Goal: Task Accomplishment & Management: Manage account settings

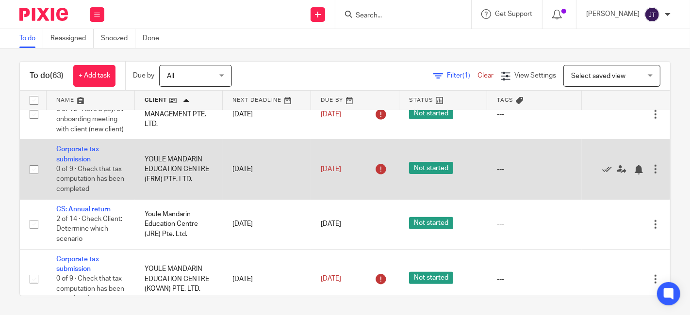
scroll to position [3288, 0]
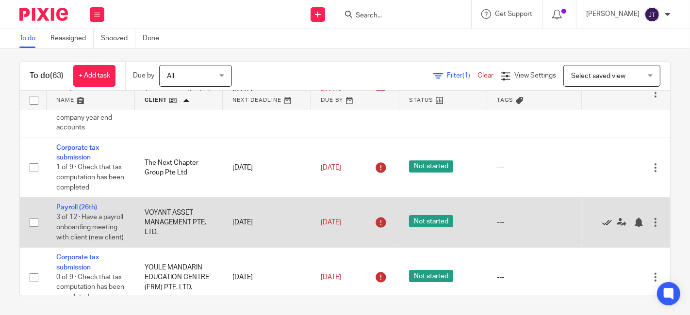
click at [602, 228] on icon at bounding box center [607, 223] width 10 height 10
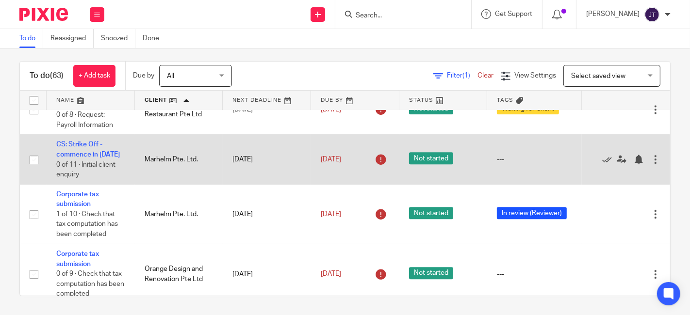
scroll to position [2320, 0]
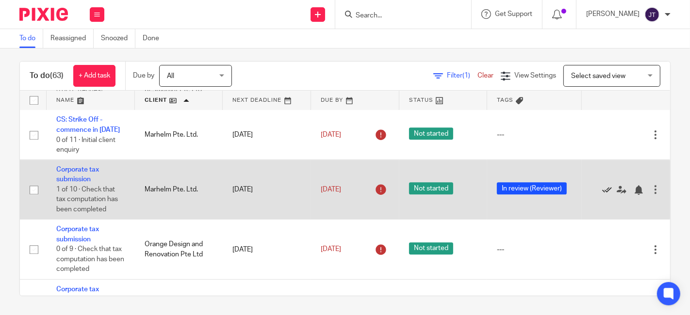
click at [602, 195] on icon at bounding box center [607, 190] width 10 height 10
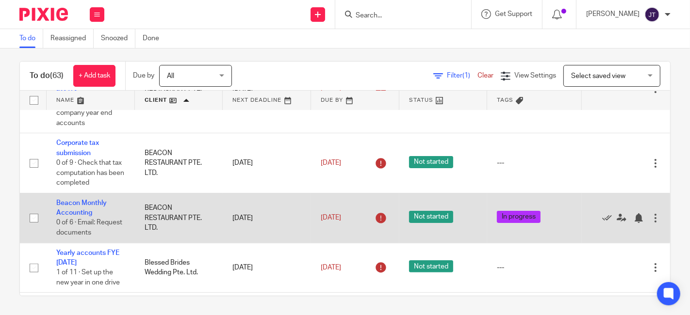
scroll to position [269, 0]
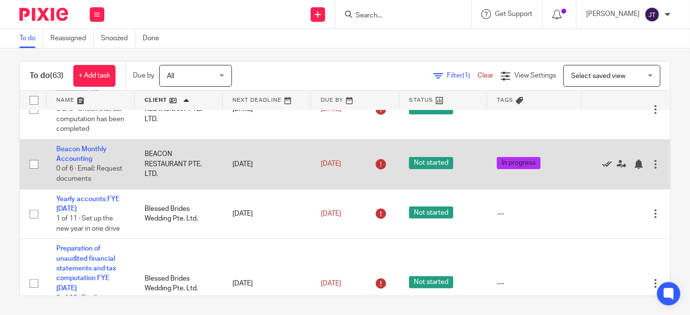
click at [602, 163] on icon at bounding box center [607, 165] width 10 height 10
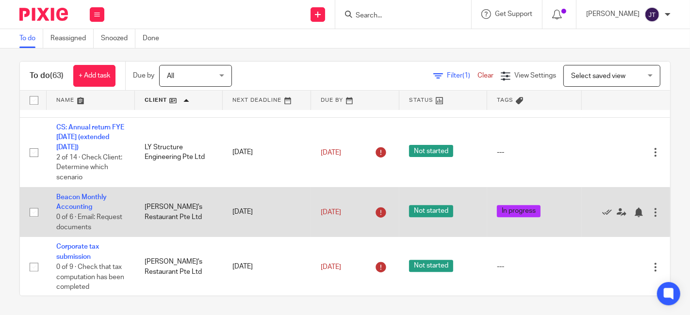
scroll to position [2048, 0]
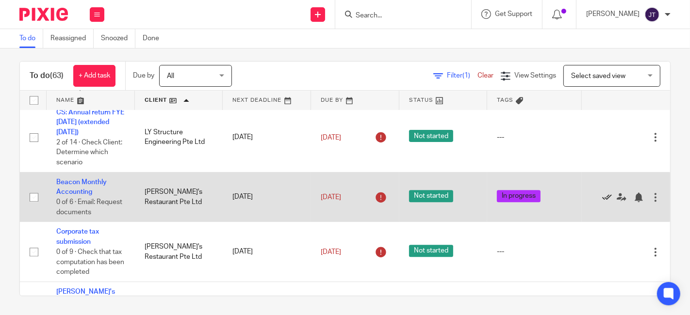
click at [602, 202] on icon at bounding box center [607, 198] width 10 height 10
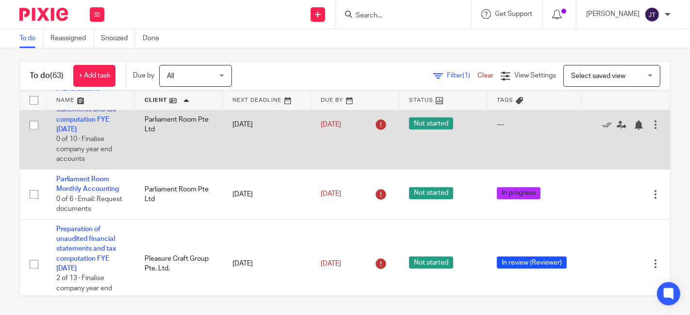
scroll to position [2533, 0]
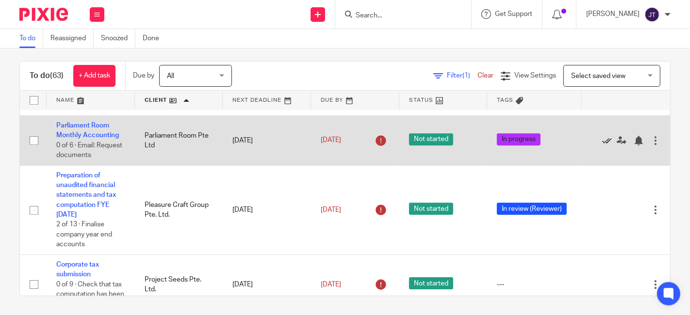
click at [602, 146] on icon at bounding box center [607, 141] width 10 height 10
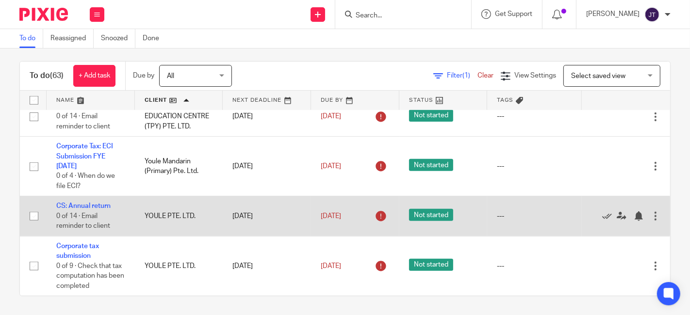
scroll to position [3404, 0]
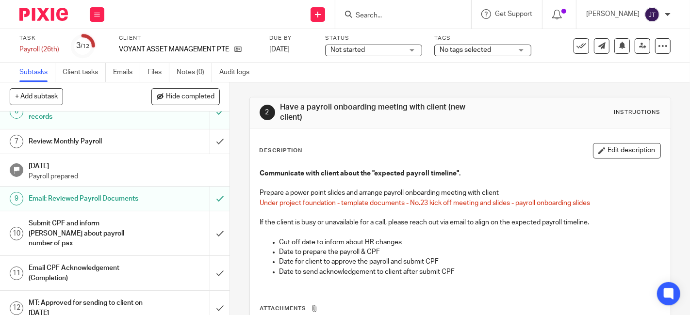
scroll to position [187, 0]
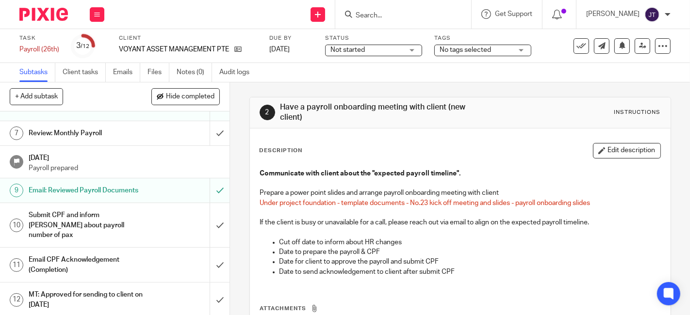
click at [91, 256] on h1 "Email CPF Acknowledgement (Completion)" at bounding box center [86, 265] width 114 height 25
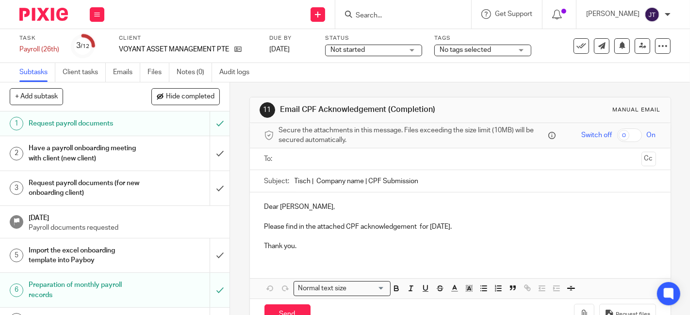
drag, startPoint x: 311, startPoint y: 179, endPoint x: 361, endPoint y: 180, distance: 50.0
click at [361, 180] on input "Tisch | Company name | CPF Submission" at bounding box center [474, 181] width 361 height 22
paste input "Voyant Asset Management Pte. Ltd."
type input "Tisch | Voyant Asset Management Pte. Ltd. | CPF Submission"
click at [299, 207] on p "Dear Ashley," at bounding box center [460, 207] width 392 height 10
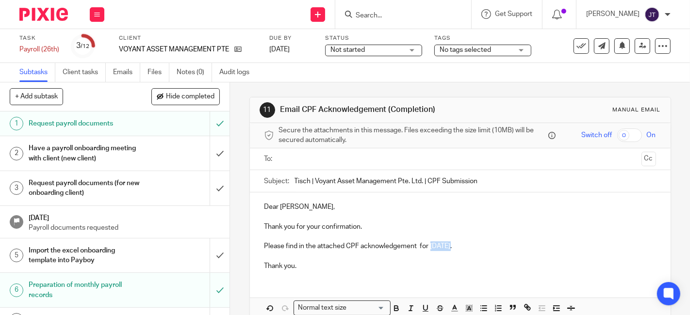
drag, startPoint x: 449, startPoint y: 245, endPoint x: 427, endPoint y: 248, distance: 21.5
click at [427, 248] on p "Please find in the attached CPF acknowledgement for August 2025." at bounding box center [460, 247] width 392 height 10
click at [460, 246] on p "Please find in the attached CPF acknowledgement for September 2025. The" at bounding box center [460, 247] width 392 height 10
click at [496, 245] on p "Please find in the attached CPF acknowledgement for Sep 2025. The" at bounding box center [460, 247] width 392 height 10
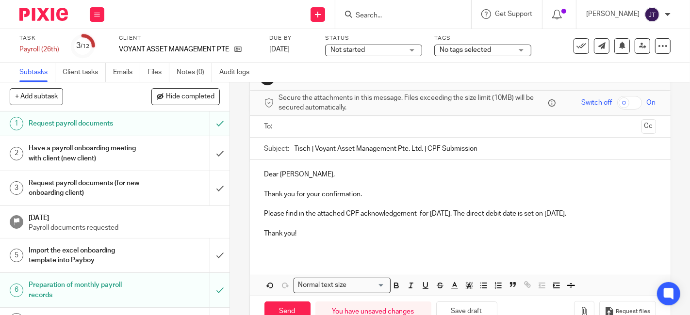
scroll to position [58, 0]
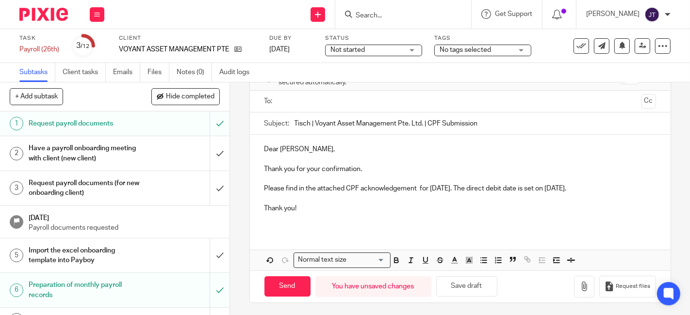
click at [414, 186] on p "Please find in the attached CPF acknowledgement for Sep 2025. The direct debit …" at bounding box center [460, 189] width 392 height 10
click at [457, 201] on p at bounding box center [460, 199] width 392 height 10
click at [441, 217] on p at bounding box center [460, 218] width 392 height 10
click at [322, 208] on p "Thank you!" at bounding box center [460, 209] width 392 height 10
click at [317, 217] on p at bounding box center [460, 218] width 392 height 10
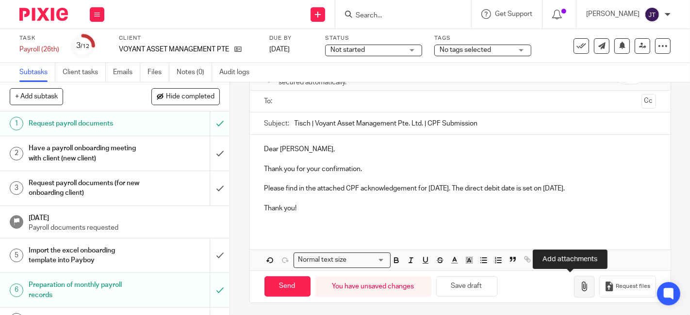
click at [579, 285] on icon "button" at bounding box center [584, 287] width 10 height 10
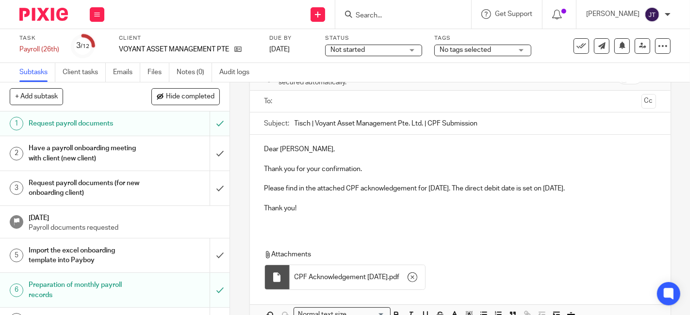
click at [399, 212] on p "Thank you!" at bounding box center [460, 209] width 392 height 10
click at [371, 214] on p at bounding box center [460, 218] width 392 height 10
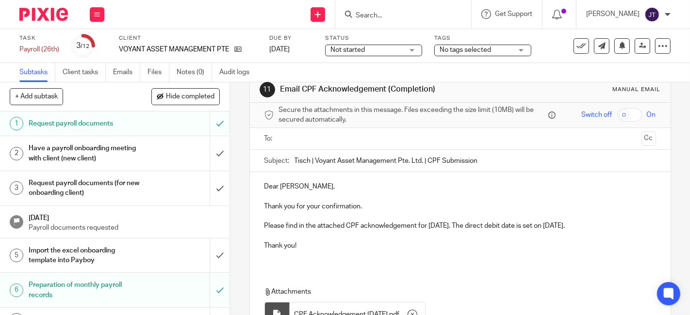
scroll to position [4, 0]
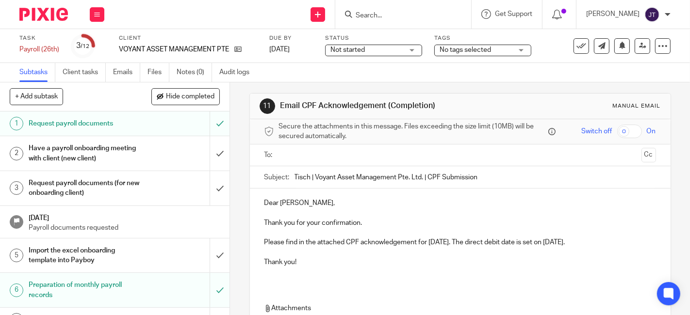
click at [320, 157] on input "text" at bounding box center [459, 155] width 355 height 11
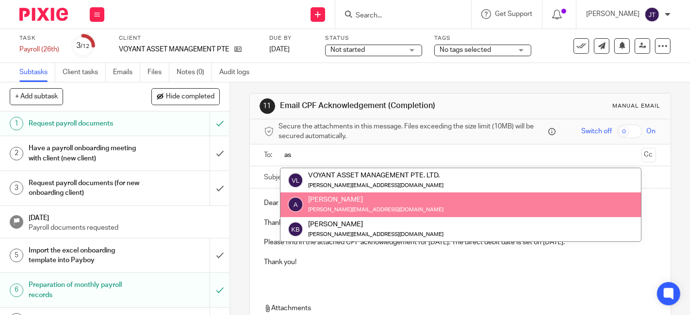
type input "as"
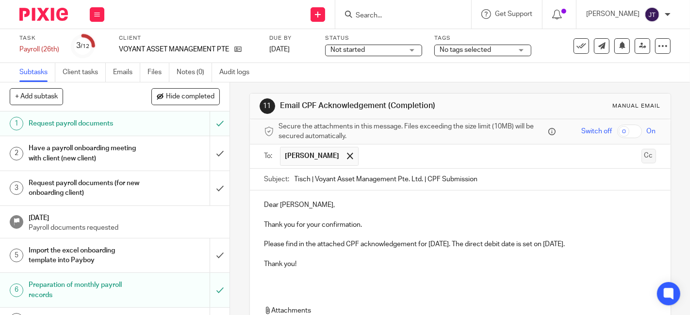
click at [641, 150] on button "Cc" at bounding box center [648, 156] width 15 height 15
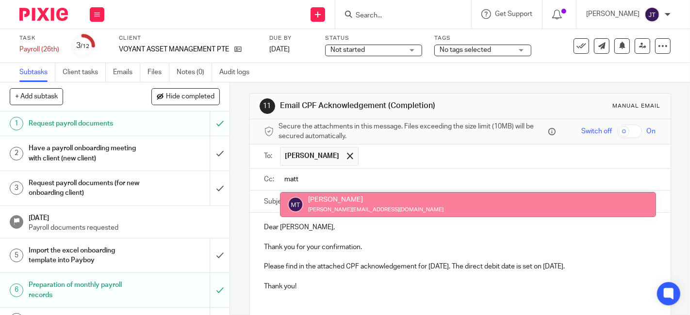
type input "matt"
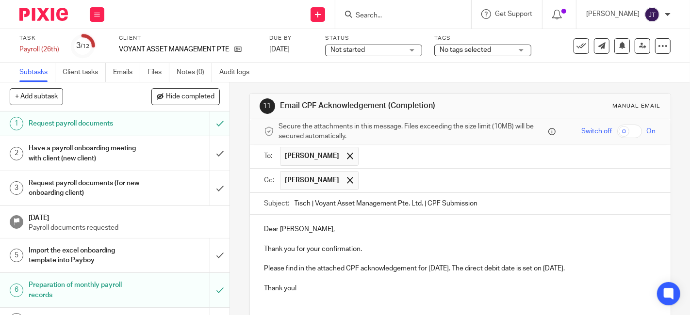
click at [349, 261] on p at bounding box center [460, 259] width 392 height 10
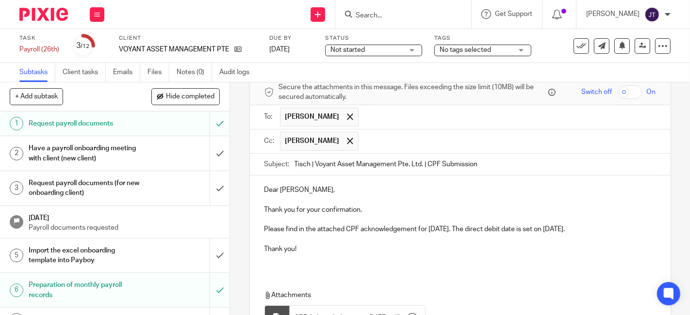
scroll to position [58, 0]
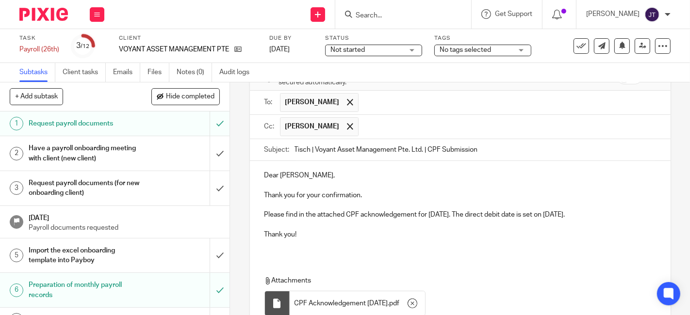
click at [325, 248] on p at bounding box center [460, 245] width 392 height 10
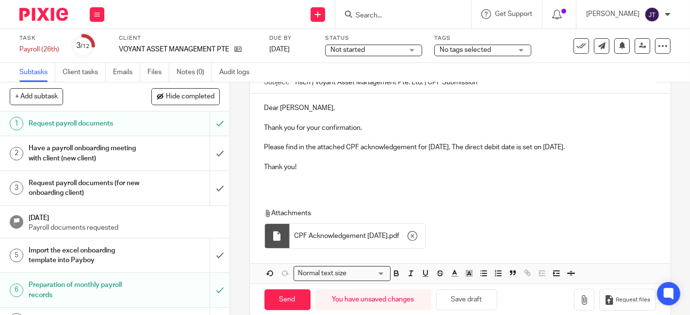
scroll to position [138, 0]
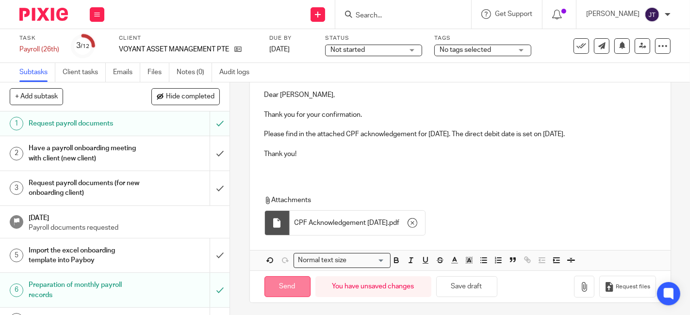
click at [285, 286] on input "Send" at bounding box center [287, 287] width 46 height 21
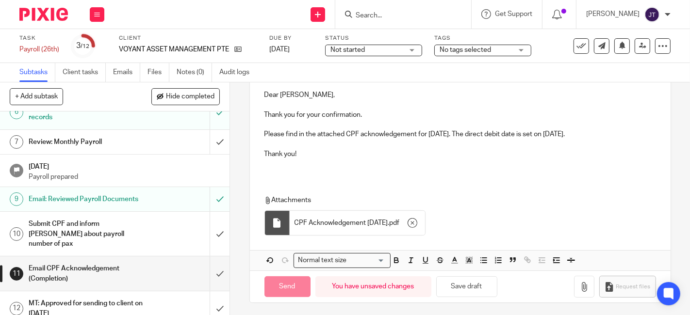
scroll to position [187, 0]
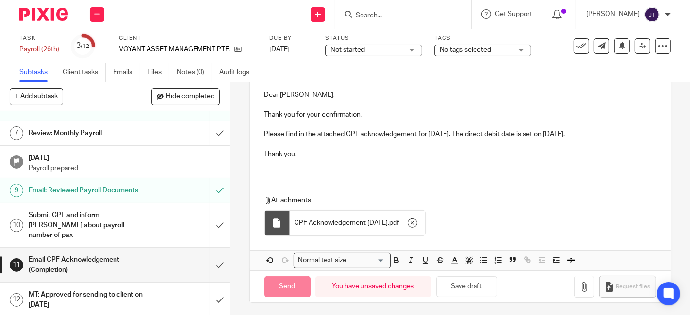
type input "Sent"
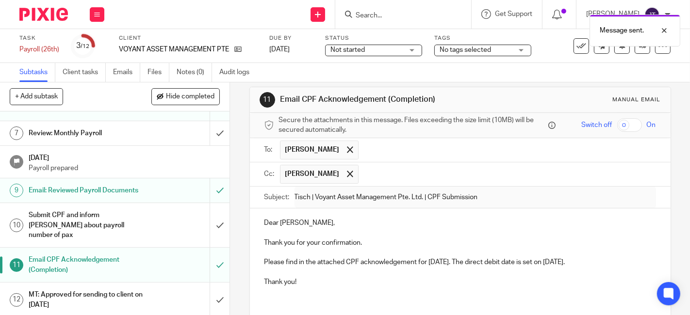
scroll to position [0, 0]
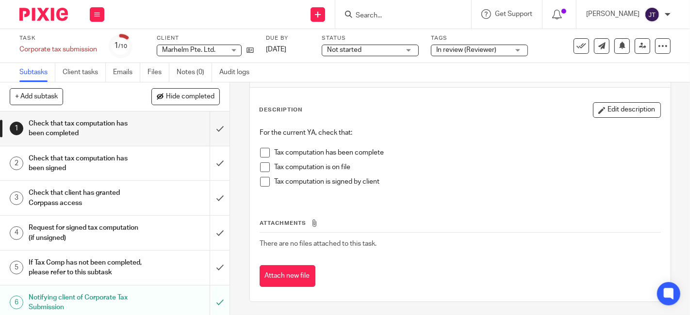
scroll to position [149, 0]
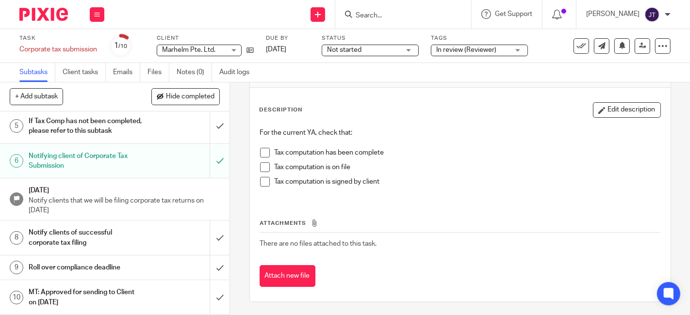
click at [100, 230] on h1 "Notify clients of successful corporate tax filing" at bounding box center [86, 238] width 114 height 25
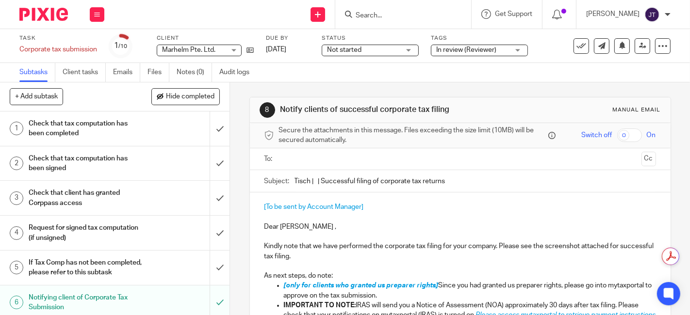
click at [311, 180] on input "Tisch | | Successful filing of corporate tax returns" at bounding box center [474, 181] width 361 height 22
type input "Tisch | [PERSON_NAME]. Ltd. | Successful filing of corporate tax returns"
click at [391, 212] on p at bounding box center [460, 217] width 392 height 10
drag, startPoint x: 261, startPoint y: 227, endPoint x: 258, endPoint y: 206, distance: 21.1
click at [258, 206] on div "[To be sent by Account Manager] Dear Calvin , Kindly note that we have performe…" at bounding box center [460, 309] width 421 height 233
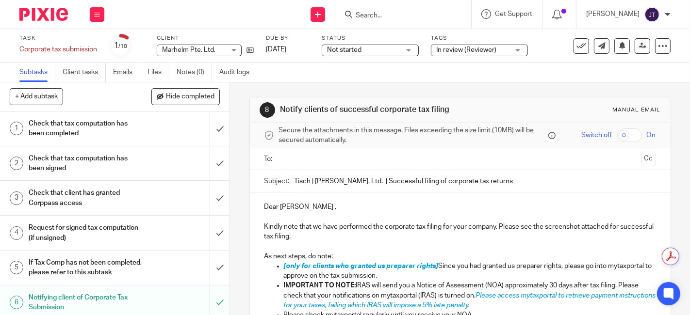
click at [330, 203] on p "Dear Calvin ," at bounding box center [460, 207] width 392 height 10
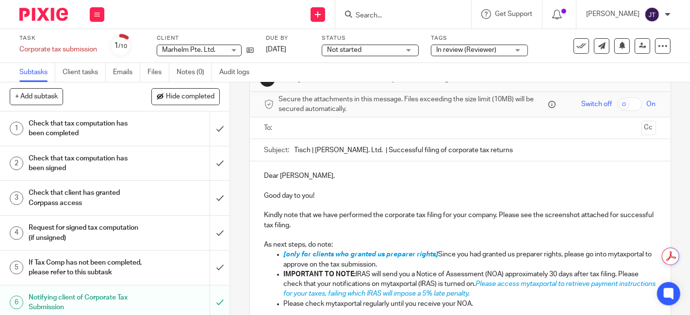
scroll to position [108, 0]
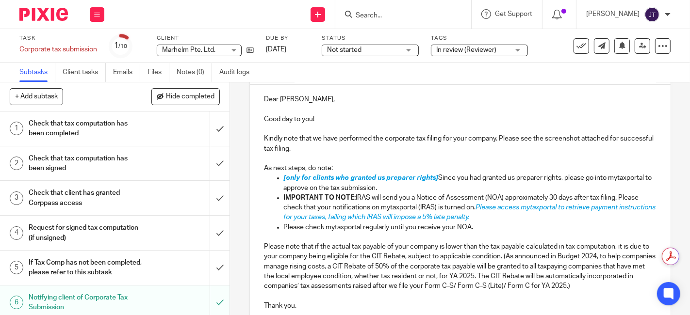
drag, startPoint x: 428, startPoint y: 187, endPoint x: 280, endPoint y: 177, distance: 148.3
click at [284, 177] on p "[only for clients who granted us preparer rights] Since you had granted us prep…" at bounding box center [470, 183] width 372 height 20
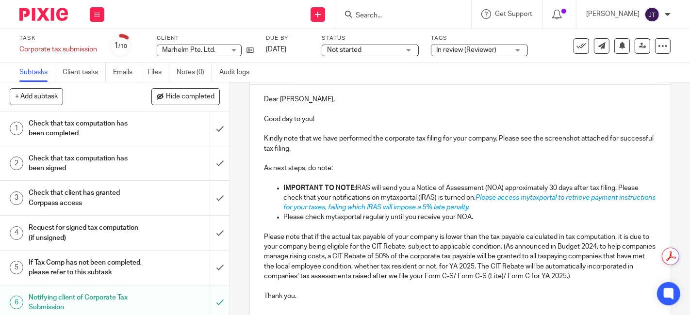
click at [408, 247] on p "Please note that if the actual tax payable of your company is lower than the ta…" at bounding box center [460, 256] width 392 height 49
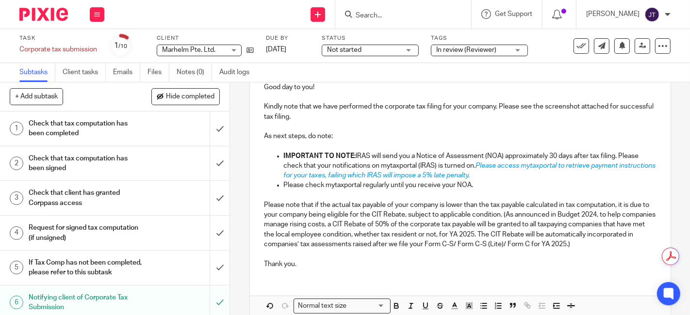
scroll to position [162, 0]
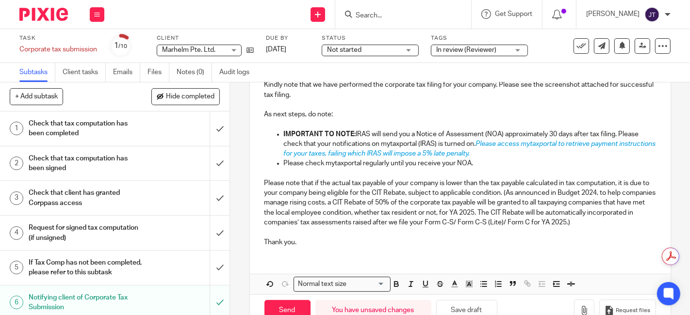
click at [311, 247] on p "Thank you." at bounding box center [460, 243] width 392 height 10
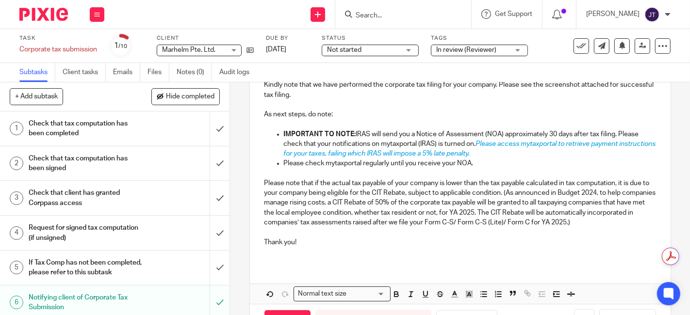
scroll to position [205, 0]
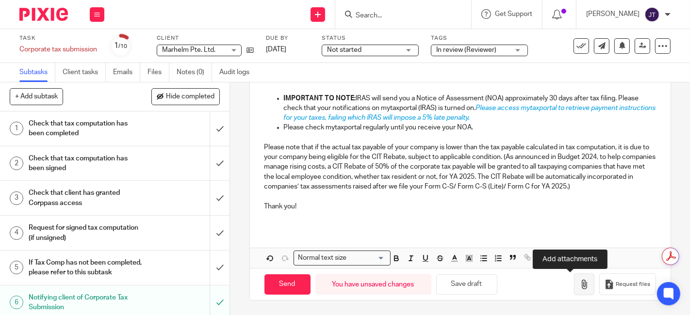
click at [579, 286] on icon "button" at bounding box center [584, 285] width 10 height 10
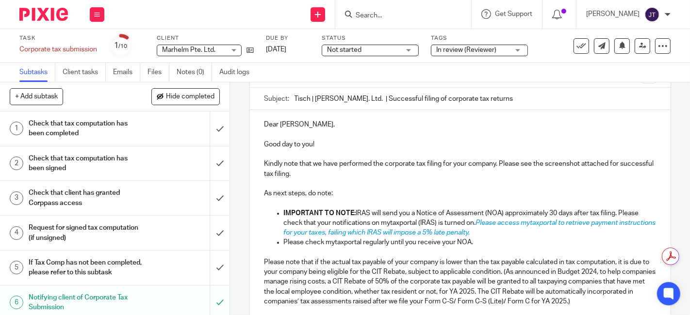
scroll to position [44, 0]
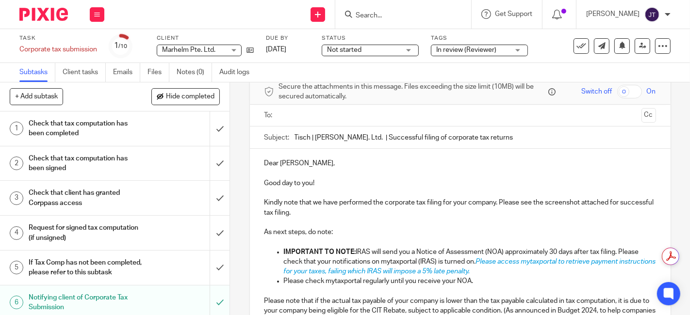
click at [317, 118] on input "text" at bounding box center [459, 115] width 355 height 11
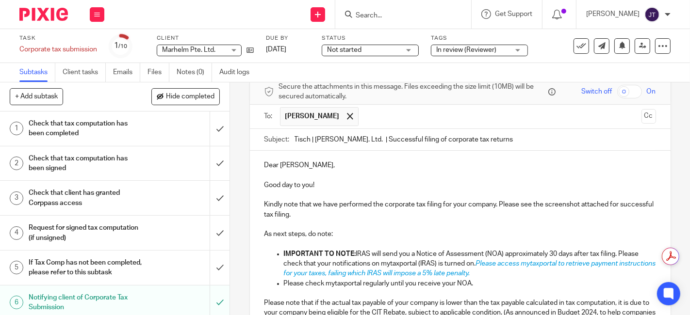
click at [359, 196] on p at bounding box center [460, 195] width 392 height 10
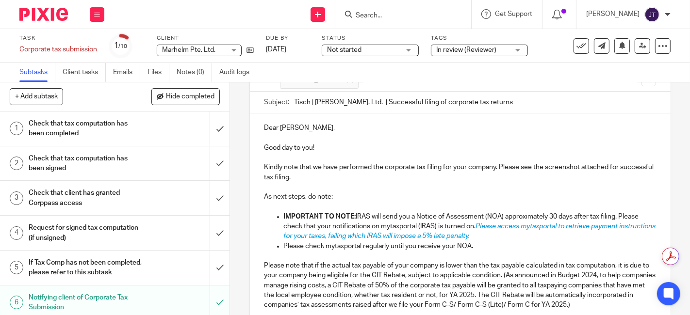
scroll to position [98, 0]
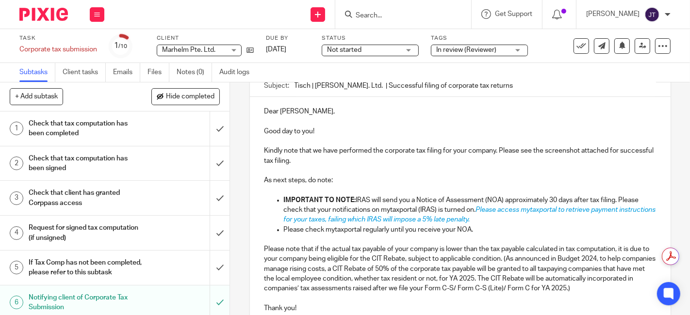
click at [351, 170] on p at bounding box center [460, 171] width 392 height 10
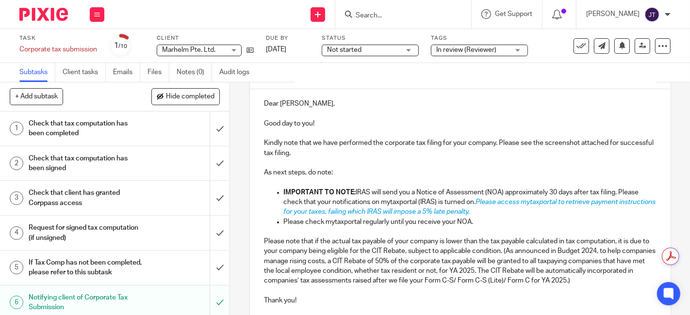
scroll to position [44, 0]
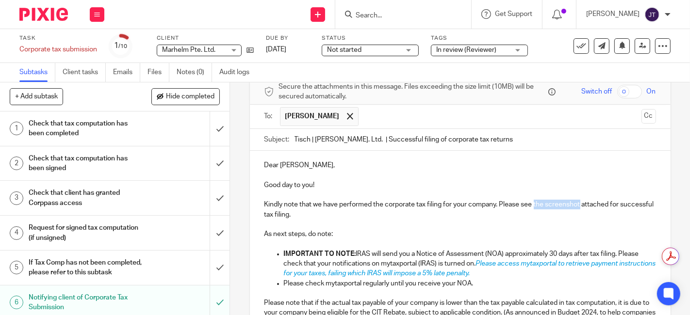
drag, startPoint x: 532, startPoint y: 203, endPoint x: 576, endPoint y: 206, distance: 44.2
click at [576, 206] on p "Kindly note that we have performed the corporate tax filing for your company. P…" at bounding box center [460, 210] width 392 height 20
click at [562, 206] on p "Kindly note that we have performed the corporate tax filing for your company. P…" at bounding box center [460, 210] width 392 height 20
drag, startPoint x: 542, startPoint y: 204, endPoint x: 577, endPoint y: 205, distance: 34.9
click at [577, 205] on p "Kindly note that we have performed the corporate tax filing for your company. P…" at bounding box center [460, 210] width 392 height 20
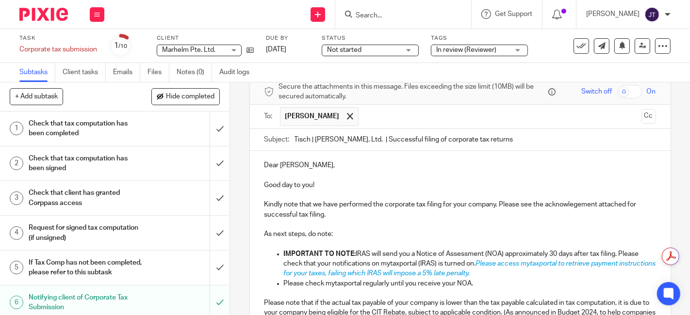
click at [576, 202] on p "Kindly note that we have performed the corporate tax filing for your company. P…" at bounding box center [460, 210] width 392 height 20
click at [578, 215] on p "Kindly note that we have performed the corporate tax filing for your company. P…" at bounding box center [460, 210] width 392 height 20
click at [577, 203] on p "Kindly note that we have performed the corporate tax filing for your company. P…" at bounding box center [460, 210] width 392 height 20
click at [547, 220] on p at bounding box center [460, 225] width 392 height 10
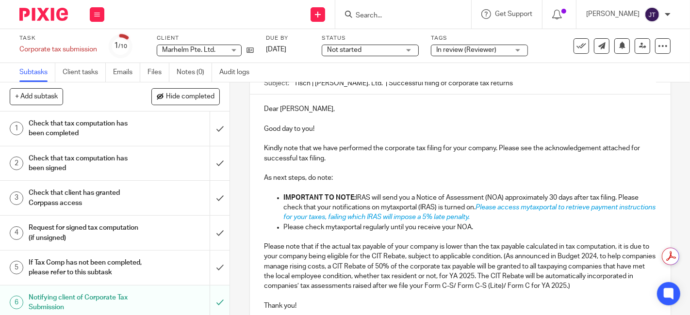
scroll to position [154, 0]
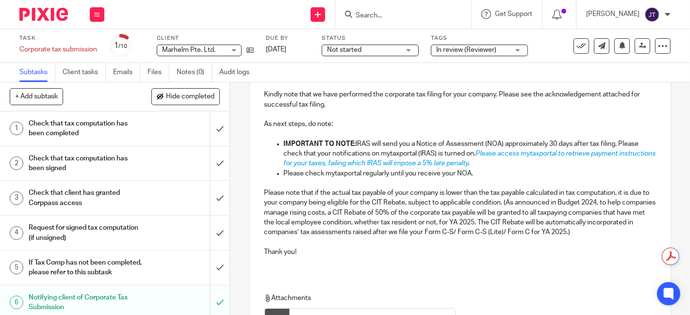
click at [359, 267] on p at bounding box center [460, 262] width 392 height 10
click at [381, 274] on div "Dear Calvin, Good day to you! Kindly note that we have performed the corporate …" at bounding box center [460, 157] width 421 height 233
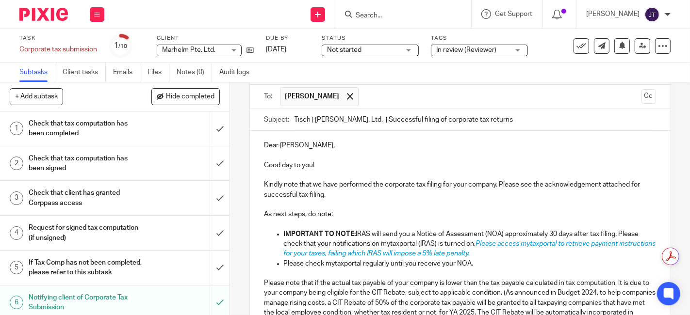
scroll to position [46, 0]
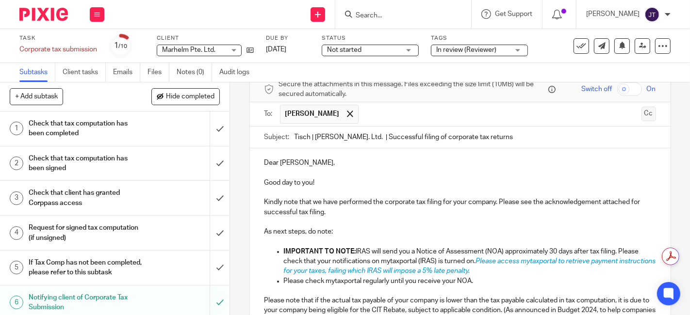
click at [641, 112] on button "Cc" at bounding box center [648, 114] width 15 height 15
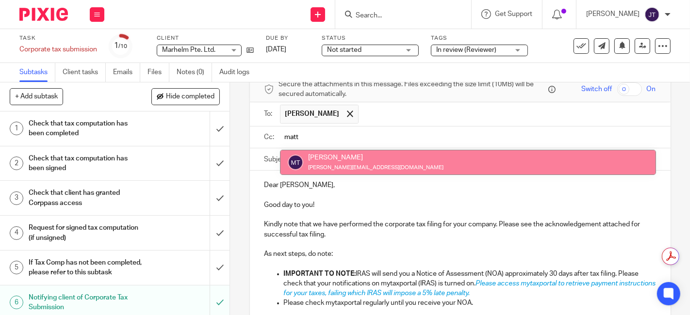
type input "matt"
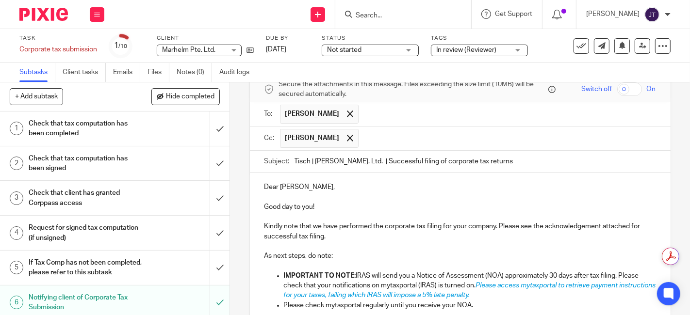
click at [358, 222] on p "Kindly note that we have performed the corporate tax filing for your company. P…" at bounding box center [460, 232] width 392 height 20
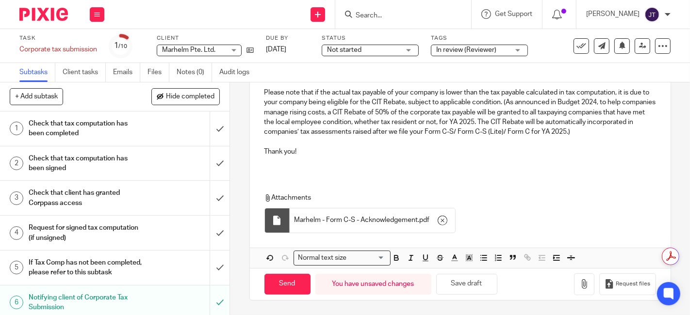
scroll to position [286, 0]
click at [326, 169] on div "Dear Calvin, Good day to you! Kindly note that we have performed the corporate …" at bounding box center [460, 56] width 421 height 233
click at [282, 284] on input "Send" at bounding box center [287, 284] width 46 height 21
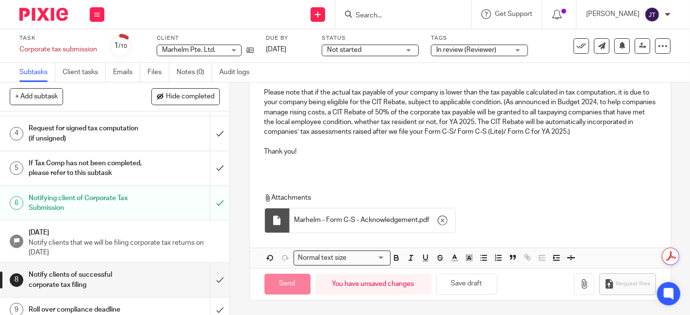
scroll to position [149, 0]
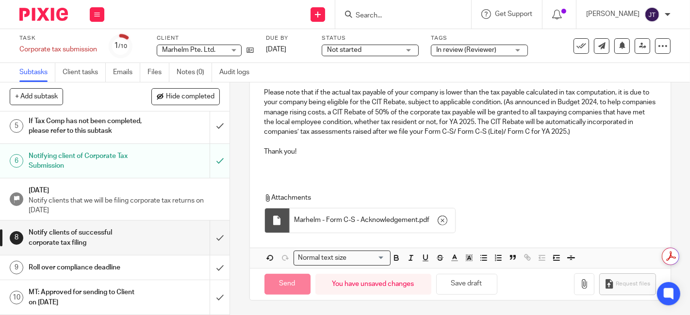
type input "Sent"
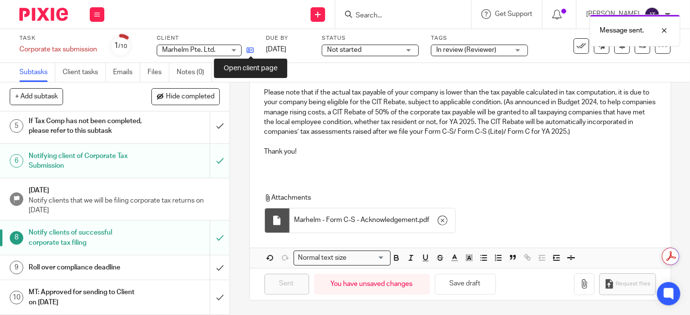
click at [253, 49] on icon at bounding box center [249, 50] width 7 height 7
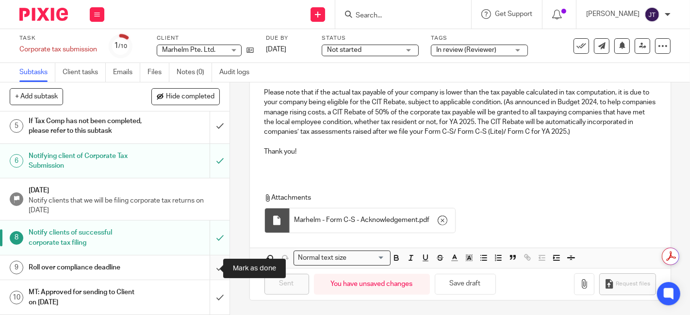
click at [211, 268] on input "submit" at bounding box center [114, 268] width 229 height 24
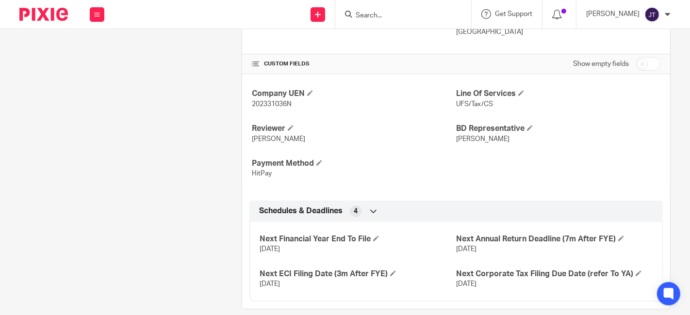
scroll to position [356, 0]
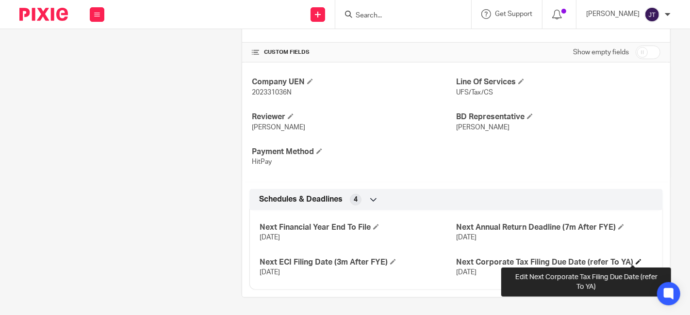
click at [636, 260] on span at bounding box center [639, 262] width 6 height 6
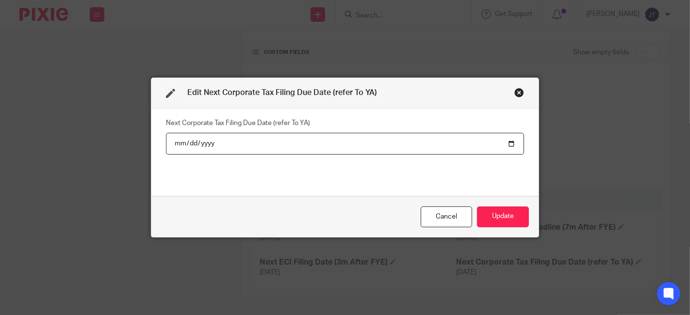
drag, startPoint x: 199, startPoint y: 141, endPoint x: 245, endPoint y: 145, distance: 45.7
click at [199, 142] on input "[DATE]" at bounding box center [345, 144] width 358 height 22
type input "[DATE]"
click at [493, 212] on button "Update" at bounding box center [503, 217] width 52 height 21
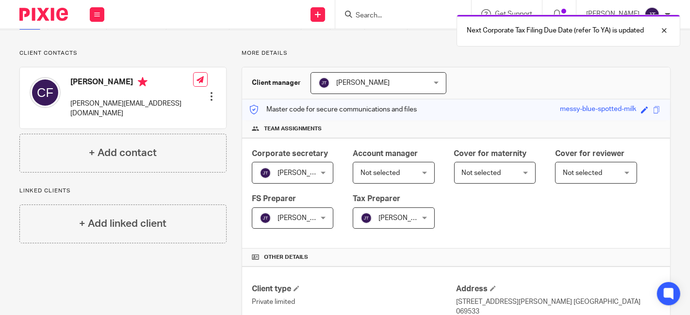
scroll to position [0, 0]
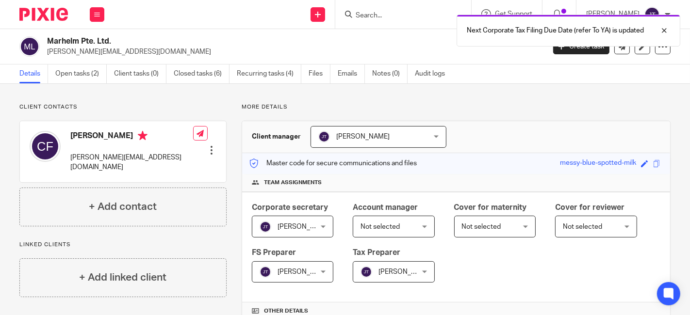
click at [384, 14] on div "Next Corporate Tax Filing Due Date (refer To YA) is updated" at bounding box center [512, 28] width 335 height 37
click at [403, 14] on div "Next Corporate Tax Filing Due Date (refer To YA) is updated" at bounding box center [512, 28] width 335 height 37
click at [408, 15] on div "Next Corporate Tax Filing Due Date (refer To YA) is updated" at bounding box center [512, 28] width 335 height 37
click at [664, 28] on div at bounding box center [657, 31] width 26 height 12
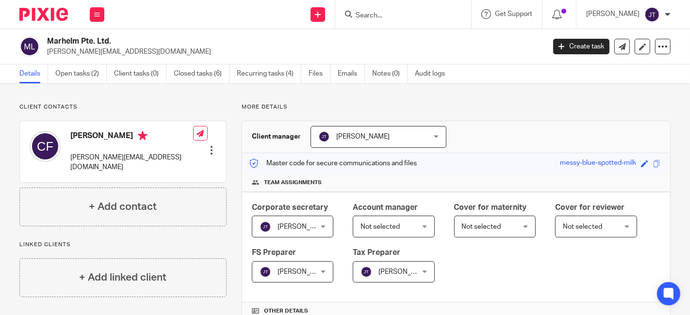
click at [433, 15] on input "Search" at bounding box center [398, 16] width 87 height 9
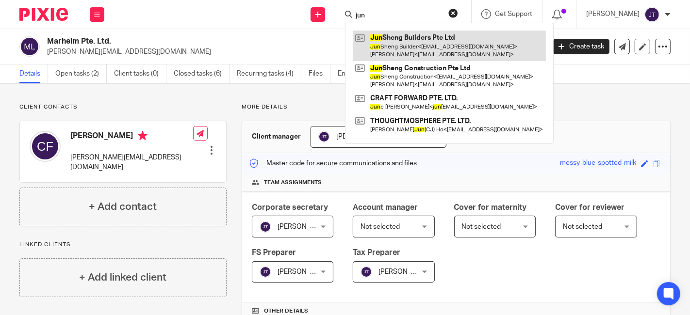
type input "jun"
click at [419, 49] on link at bounding box center [449, 46] width 193 height 30
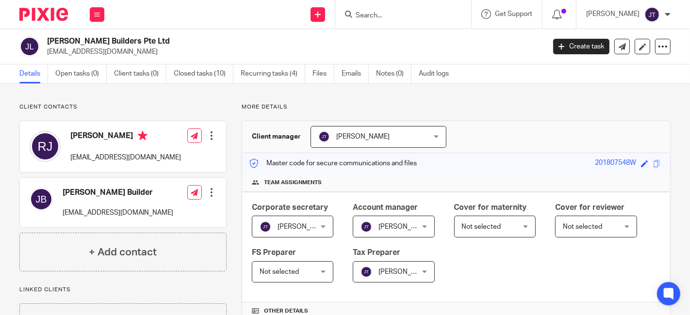
click at [425, 17] on input "Search" at bounding box center [398, 16] width 87 height 9
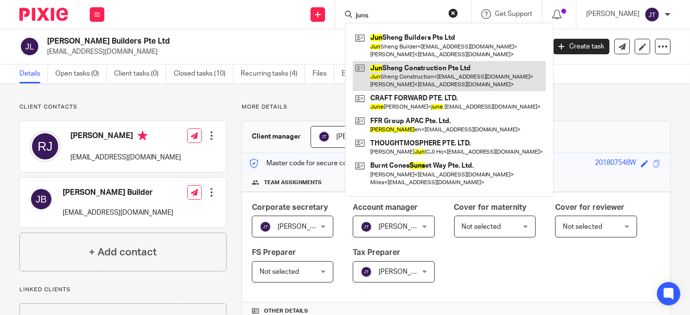
type input "juns"
click at [441, 71] on link at bounding box center [449, 76] width 193 height 30
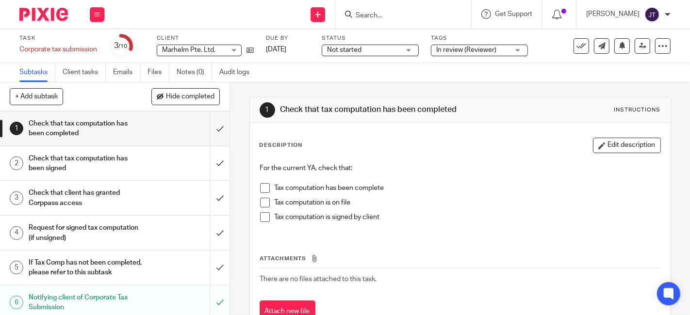
click at [507, 47] on span "In review (Reviewer)" at bounding box center [472, 50] width 73 height 10
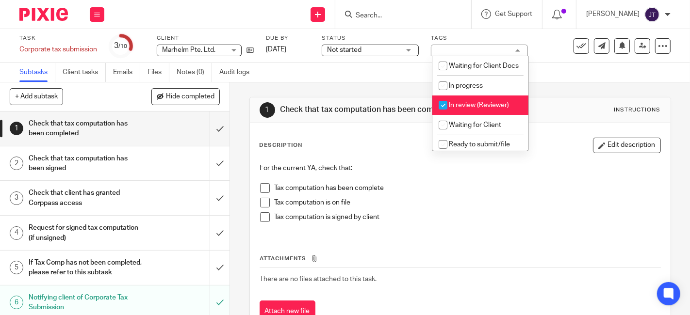
click at [445, 113] on input "checkbox" at bounding box center [443, 105] width 18 height 18
checkbox input "false"
click at [378, 82] on div "1 Check that tax computation has been completed Instructions Description Edit d…" at bounding box center [460, 217] width 422 height 270
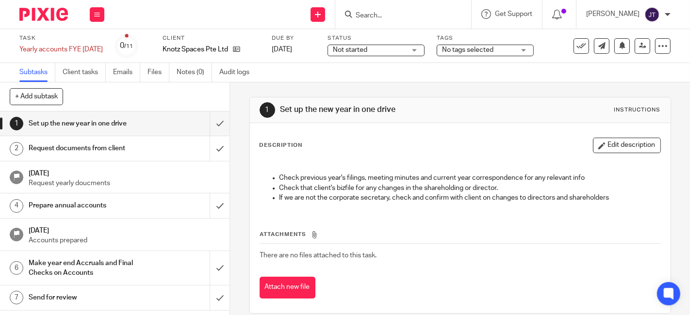
scroll to position [54, 0]
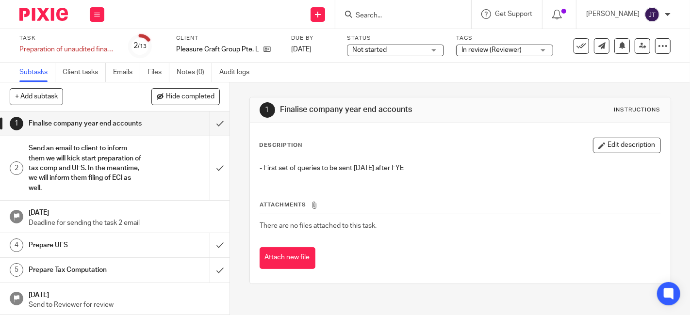
click at [500, 50] on span "In review (Reviewer)" at bounding box center [491, 50] width 60 height 7
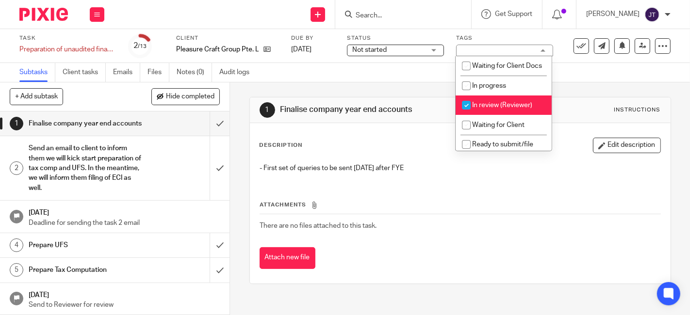
click at [469, 114] on input "checkbox" at bounding box center [466, 105] width 18 height 18
checkbox input "false"
click at [387, 93] on div "1 Finalise company year end accounts Instructions Description Edit description …" at bounding box center [460, 190] width 422 height 216
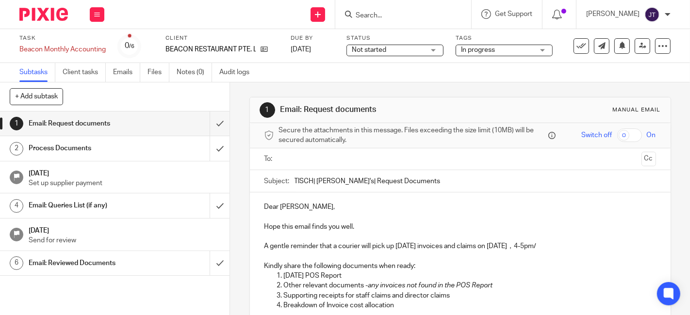
click at [492, 47] on span "In progress" at bounding box center [478, 50] width 34 height 7
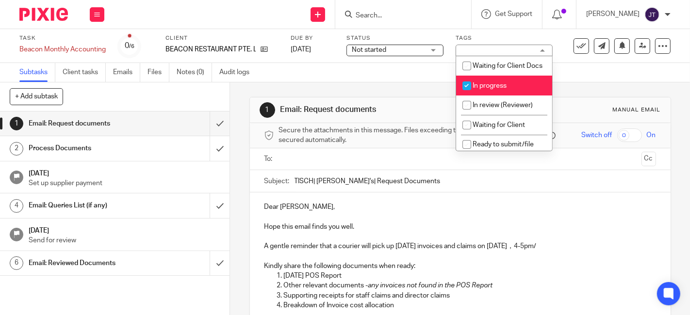
click at [468, 95] on input "checkbox" at bounding box center [466, 86] width 18 height 18
checkbox input "false"
click at [405, 75] on div "Subtasks Client tasks Emails Files Notes (0) Audit logs" at bounding box center [345, 72] width 690 height 19
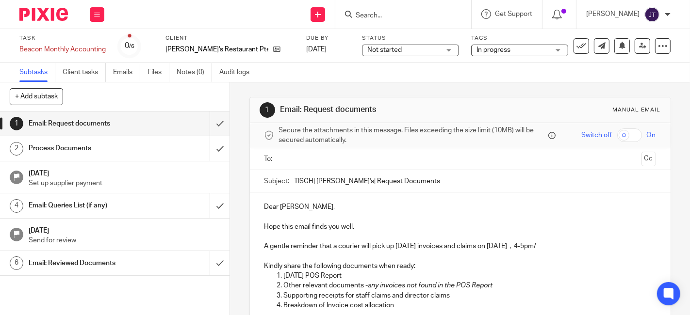
click at [499, 50] on span "In progress" at bounding box center [512, 50] width 73 height 10
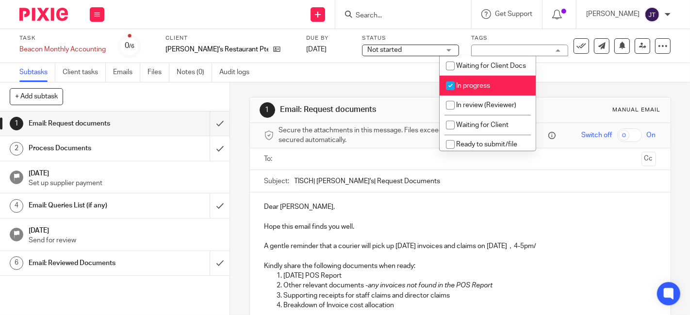
click at [453, 95] on input "checkbox" at bounding box center [450, 86] width 18 height 18
checkbox input "false"
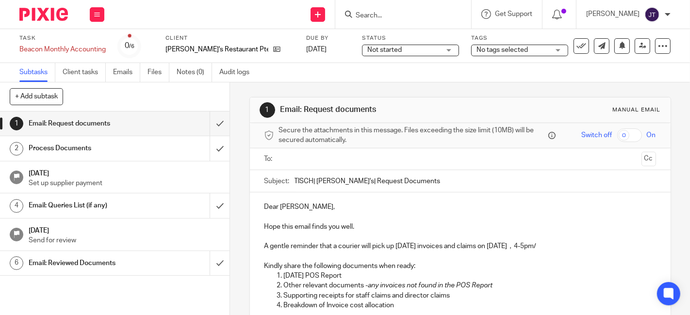
click at [407, 79] on div "Subtasks Client tasks Emails Files Notes (0) Audit logs" at bounding box center [345, 72] width 690 height 19
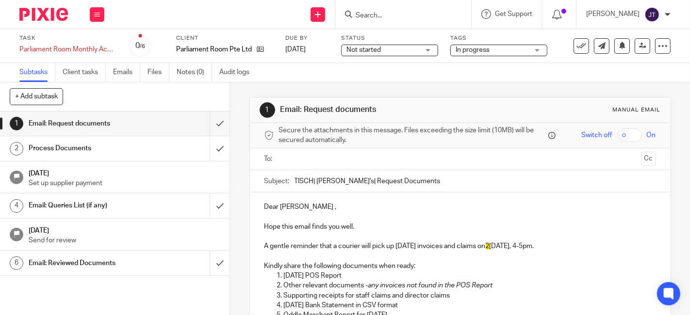
click at [498, 48] on span "In progress" at bounding box center [492, 50] width 73 height 10
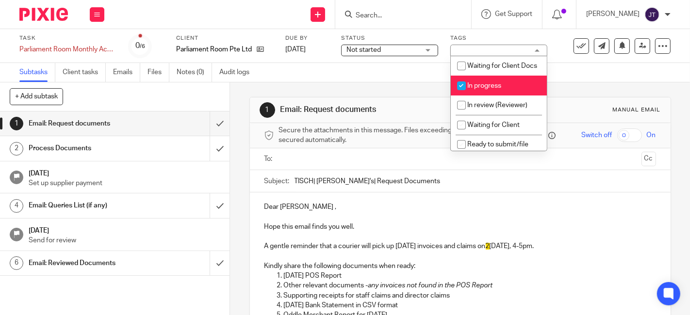
click at [461, 95] on input "checkbox" at bounding box center [461, 86] width 18 height 18
checkbox input "false"
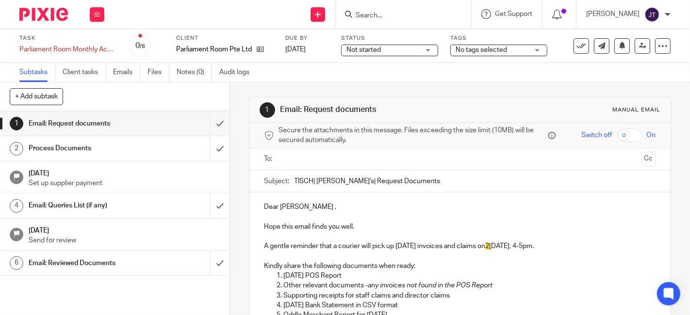
click at [371, 78] on div "Subtasks Client tasks Emails Files Notes (0) Audit logs" at bounding box center [345, 72] width 690 height 19
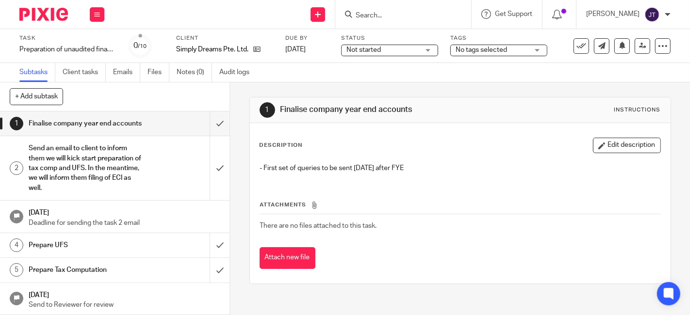
click at [91, 171] on h1 "Send an email to client to inform them we will kick start preparation of tax co…" at bounding box center [86, 168] width 114 height 54
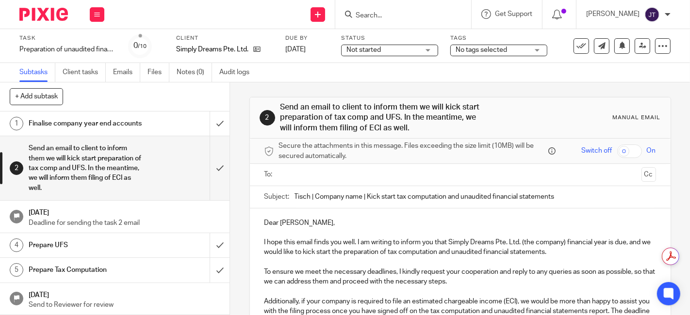
drag, startPoint x: 311, startPoint y: 196, endPoint x: 359, endPoint y: 197, distance: 48.1
click at [359, 197] on input "Tisch | Company name | Kick start tax computation and unaudited financial state…" at bounding box center [474, 197] width 361 height 22
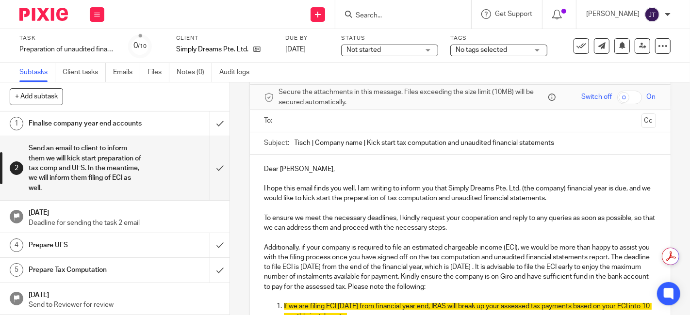
scroll to position [108, 0]
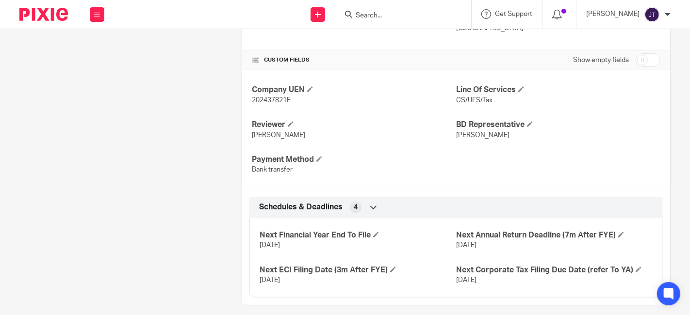
scroll to position [356, 0]
